Goal: Task Accomplishment & Management: Manage account settings

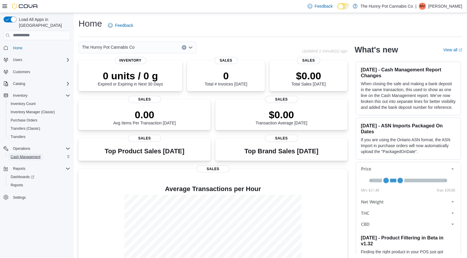
click at [28, 154] on span "Cash Management" at bounding box center [26, 156] width 30 height 7
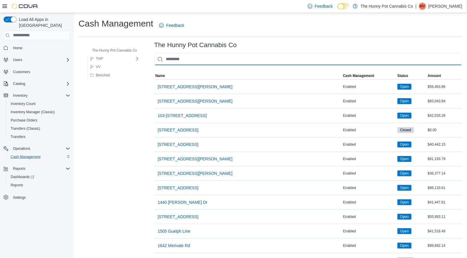
click at [176, 60] on input "This is a search bar. As you type, the results lower in the page will automatic…" at bounding box center [308, 59] width 308 height 12
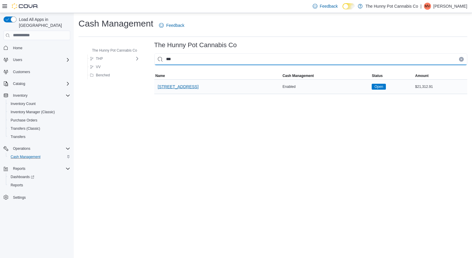
type input "***"
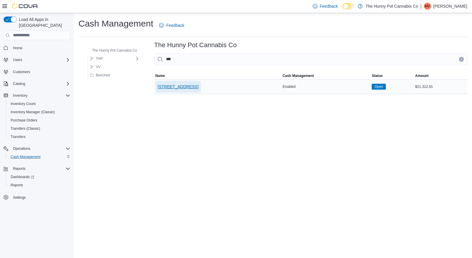
click at [181, 87] on span "[STREET_ADDRESS]" at bounding box center [178, 87] width 41 height 6
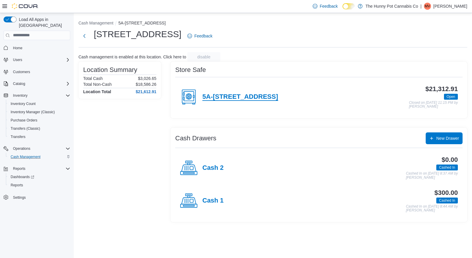
click at [229, 99] on h4 "5A-[STREET_ADDRESS]" at bounding box center [240, 97] width 76 height 8
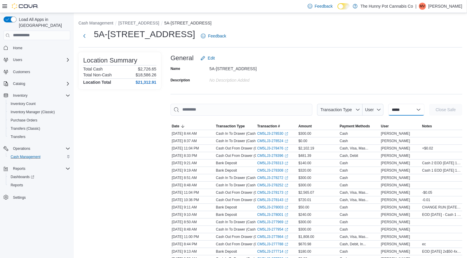
click at [400, 108] on select "**********" at bounding box center [406, 110] width 36 height 12
select select "**********"
click at [388, 104] on select "**********" at bounding box center [406, 110] width 36 height 12
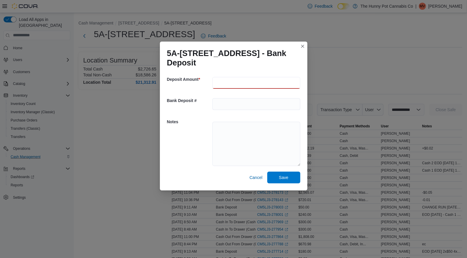
click at [221, 85] on input "number" at bounding box center [256, 83] width 88 height 12
type input "******"
click at [217, 141] on textarea at bounding box center [256, 144] width 88 height 44
type textarea "**********"
click at [285, 182] on span "Save" at bounding box center [284, 177] width 26 height 12
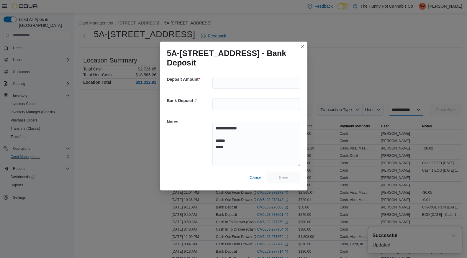
select select
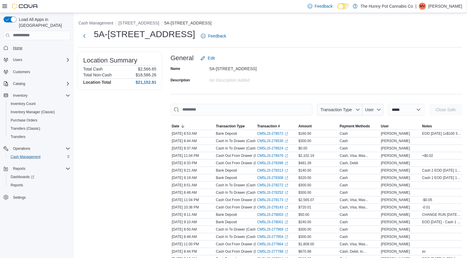
click at [25, 44] on span "Home" at bounding box center [41, 47] width 60 height 7
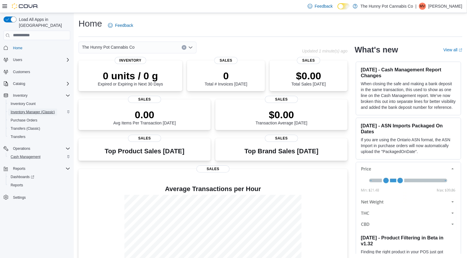
click at [29, 110] on span "Inventory Manager (Classic)" at bounding box center [33, 112] width 44 height 5
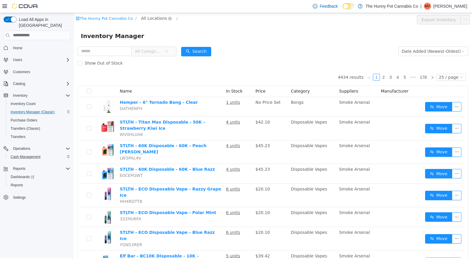
click at [154, 17] on span "All Locations" at bounding box center [154, 18] width 26 height 6
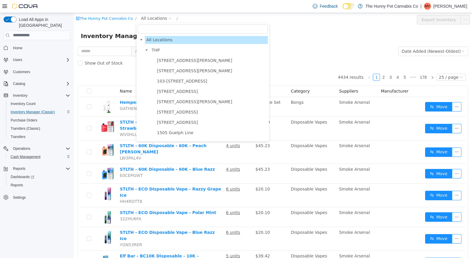
click at [153, 28] on input "filter select" at bounding box center [203, 28] width 130 height 9
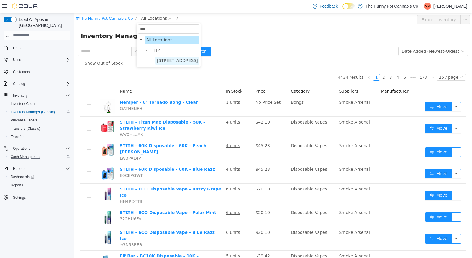
type input "***"
click at [164, 60] on span "[STREET_ADDRESS]" at bounding box center [177, 60] width 41 height 5
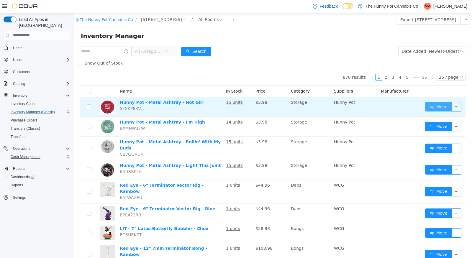
click at [430, 105] on button "Move" at bounding box center [438, 106] width 27 height 9
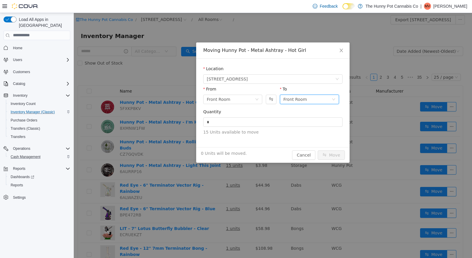
click at [308, 97] on div "Front Room" at bounding box center [308, 99] width 48 height 9
click at [297, 141] on li "Benched (Inactive)" at bounding box center [309, 139] width 59 height 9
click at [256, 123] on input "*" at bounding box center [273, 121] width 139 height 9
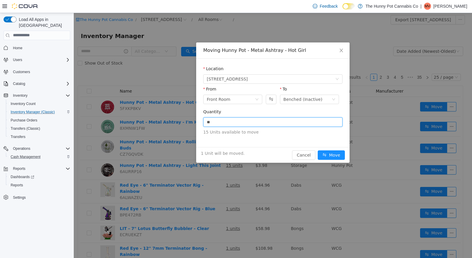
type input "*"
click at [327, 154] on button "Move" at bounding box center [331, 154] width 27 height 9
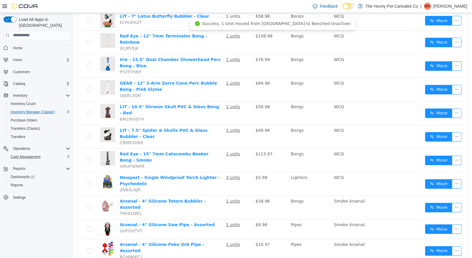
scroll to position [214, 0]
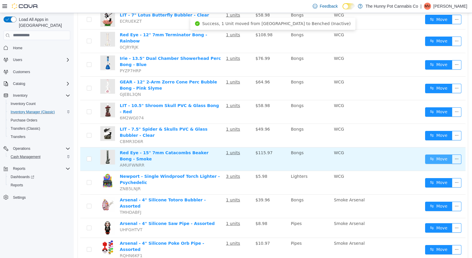
click at [429, 154] on button "Move" at bounding box center [438, 158] width 27 height 9
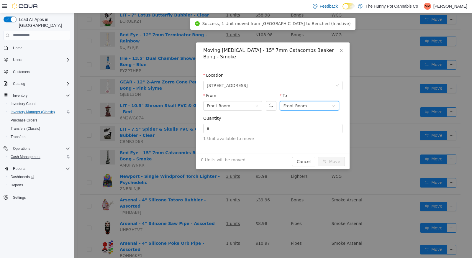
click at [297, 101] on div "Front Room" at bounding box center [296, 105] width 24 height 9
click at [292, 139] on li "Benched (Inactive)" at bounding box center [309, 139] width 59 height 9
click at [270, 124] on input "*" at bounding box center [273, 128] width 139 height 9
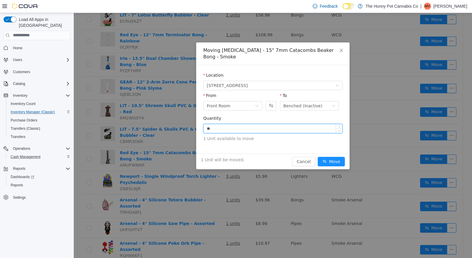
type input "*"
click at [326, 157] on button "Move" at bounding box center [331, 161] width 27 height 9
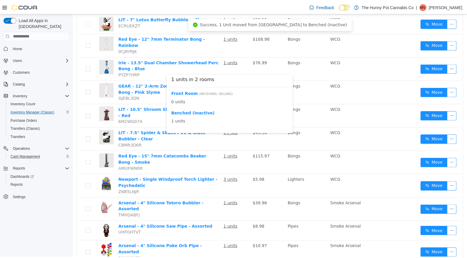
scroll to position [0, 0]
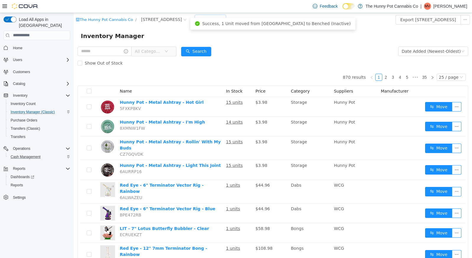
click at [198, 20] on div "All Rooms" at bounding box center [208, 19] width 20 height 9
click at [193, 59] on li "Benched (Inactive)" at bounding box center [204, 59] width 35 height 9
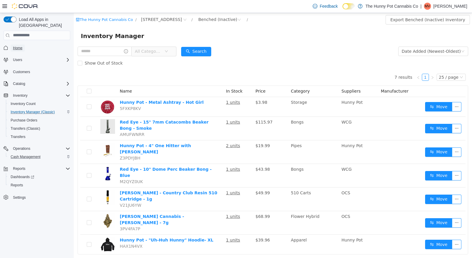
click at [17, 46] on span "Home" at bounding box center [17, 48] width 9 height 5
